Goal: Task Accomplishment & Management: Manage account settings

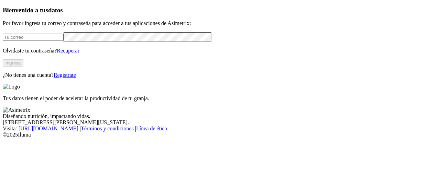
click at [64, 41] on input "email" at bounding box center [33, 37] width 61 height 7
click at [23, 67] on button "Ingresa" at bounding box center [13, 62] width 21 height 7
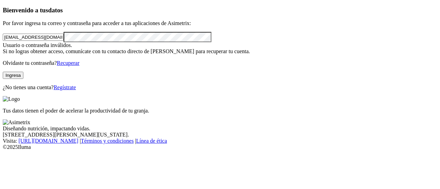
click at [3, 81] on div "Bienvenido a tus datos Por favor ingresa tu correo y contraseña para acceder a …" at bounding box center [220, 49] width 434 height 84
click at [23, 79] on button "Ingresa" at bounding box center [13, 75] width 21 height 7
click at [64, 41] on input "[EMAIL_ADDRESS][DOMAIN_NAME]" at bounding box center [33, 37] width 61 height 7
type input "[EMAIL_ADDRESS][DOMAIN_NAME]"
click at [3, 53] on div "Bienvenido a tus datos Por favor ingresa tu correo y contraseña para acceder a …" at bounding box center [220, 49] width 434 height 84
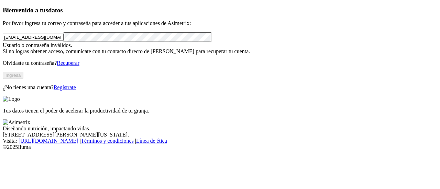
click at [79, 66] on link "Recuperar" at bounding box center [68, 63] width 23 height 6
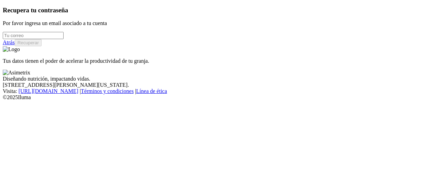
click at [64, 39] on input "email" at bounding box center [33, 35] width 61 height 7
type input "[EMAIL_ADDRESS][DOMAIN_NAME]"
click at [42, 46] on button "Recuperar" at bounding box center [28, 42] width 27 height 7
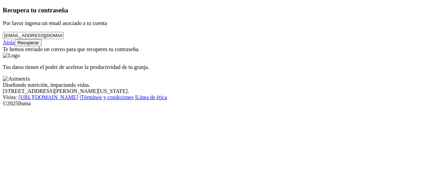
click at [42, 46] on button "Recuperar" at bounding box center [28, 42] width 27 height 7
